Goal: Task Accomplishment & Management: Manage account settings

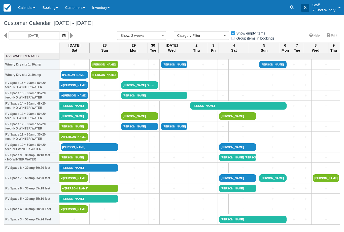
select select
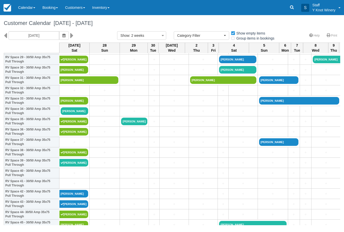
scroll to position [315, 0]
click at [78, 167] on link "[PERSON_NAME]" at bounding box center [73, 163] width 29 height 8
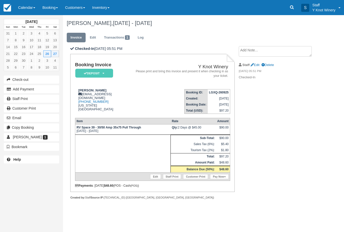
click at [24, 3] on link "Calendar" at bounding box center [27, 7] width 24 height 15
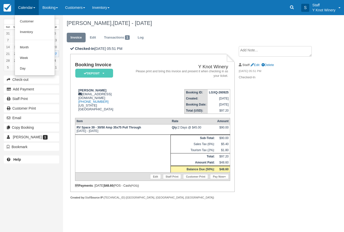
click at [33, 22] on link "Customer" at bounding box center [35, 21] width 40 height 11
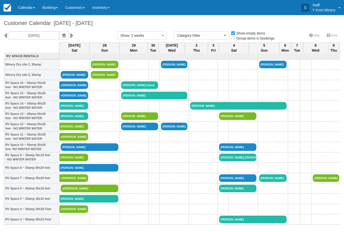
select select
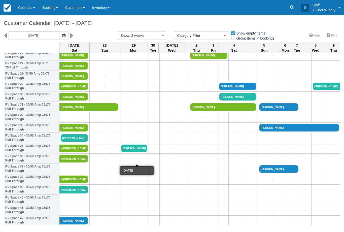
scroll to position [288, 0]
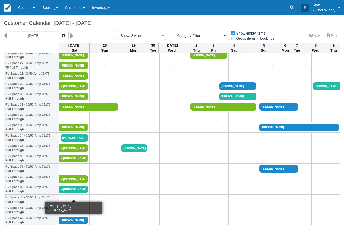
click at [75, 193] on link "[PERSON_NAME]" at bounding box center [73, 190] width 29 height 8
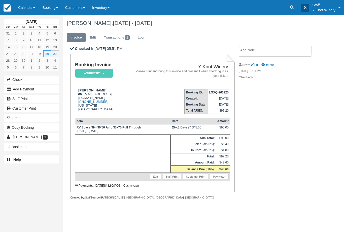
click at [28, 4] on link "Calendar" at bounding box center [27, 7] width 24 height 15
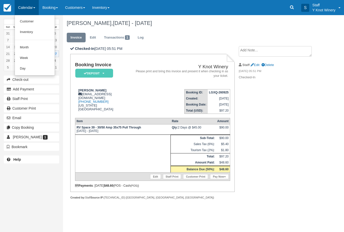
click at [31, 22] on link "Customer" at bounding box center [35, 21] width 40 height 11
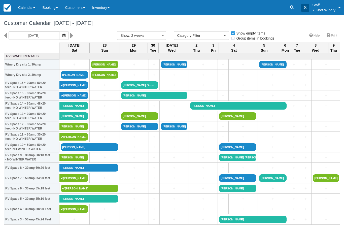
select select
click at [63, 36] on icon "button" at bounding box center [64, 36] width 3 height 4
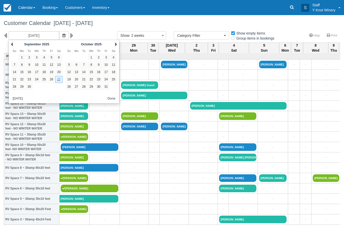
click at [45, 81] on link "25" at bounding box center [44, 79] width 7 height 7
type input "09/25/25"
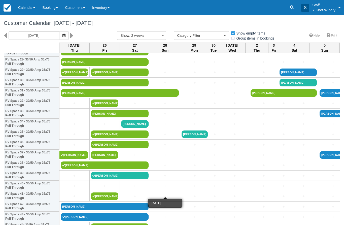
scroll to position [303, 0]
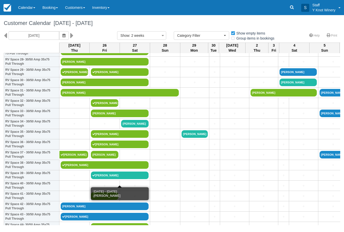
click at [103, 179] on link "Janis Hernandez" at bounding box center [120, 176] width 58 height 8
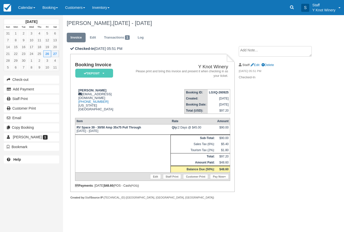
click at [117, 35] on link "Transactions 1" at bounding box center [116, 38] width 33 height 10
